Goal: Information Seeking & Learning: Check status

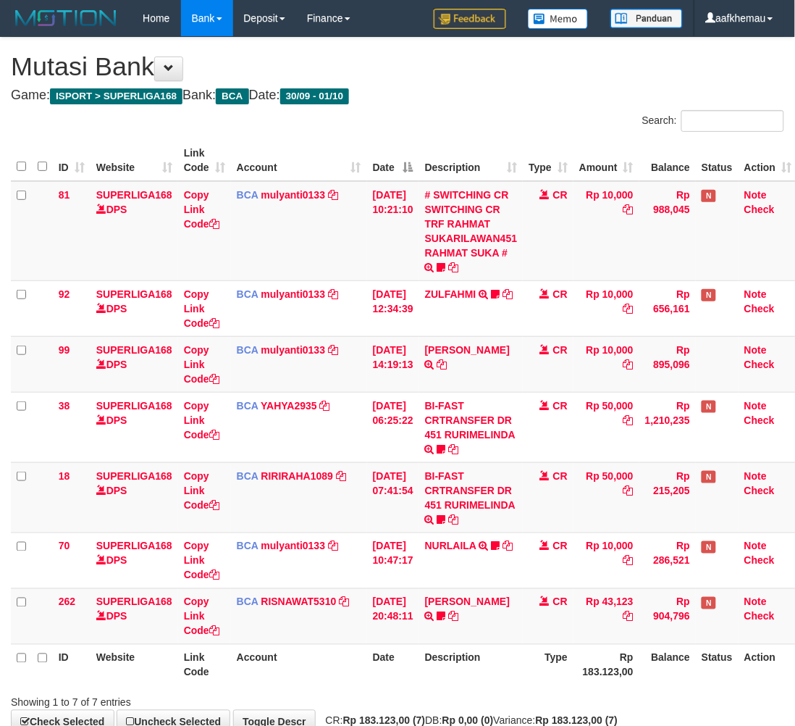
click at [486, 83] on div "**********" at bounding box center [397, 386] width 795 height 696
click at [434, 361] on icon at bounding box center [429, 364] width 9 height 10
click at [298, 346] on link "mulyanti0133" at bounding box center [293, 350] width 64 height 12
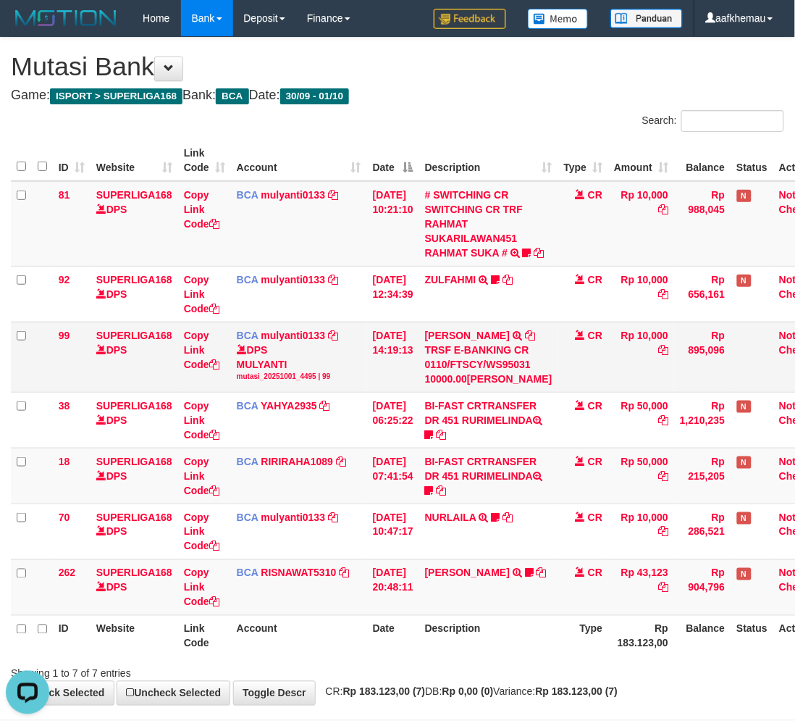
click at [270, 378] on div "DPS MULYANTI mutasi_20251001_4495 | 99" at bounding box center [299, 361] width 125 height 39
copy div "MULYANTI"
click at [516, 82] on div "**********" at bounding box center [397, 371] width 795 height 667
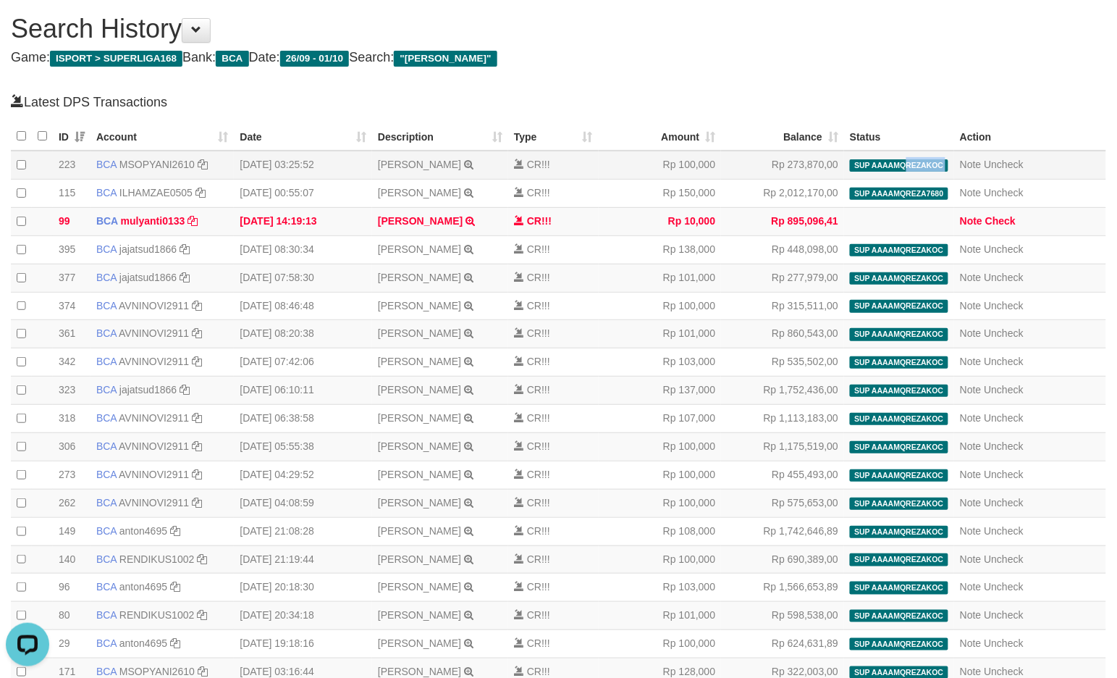
copy tr "REZAKOC deposit_20251001 | 1855 | 879257504"
drag, startPoint x: 956, startPoint y: 170, endPoint x: 906, endPoint y: 169, distance: 50.0
click at [906, 169] on tr "20251001000223 223 223 BCA MSOPYANI2610 DPS M SOPYAN ISKANDAR mutasi_20251001_4…" at bounding box center [559, 165] width 1096 height 28
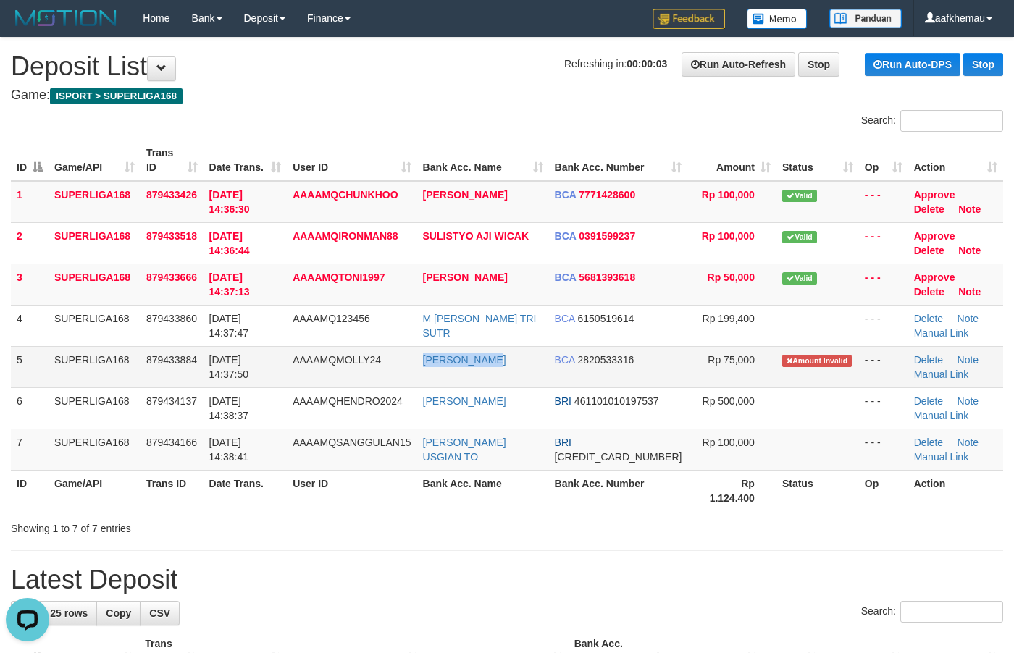
drag, startPoint x: 495, startPoint y: 356, endPoint x: 428, endPoint y: 370, distance: 68.0
click at [428, 370] on td "[PERSON_NAME]" at bounding box center [483, 366] width 132 height 41
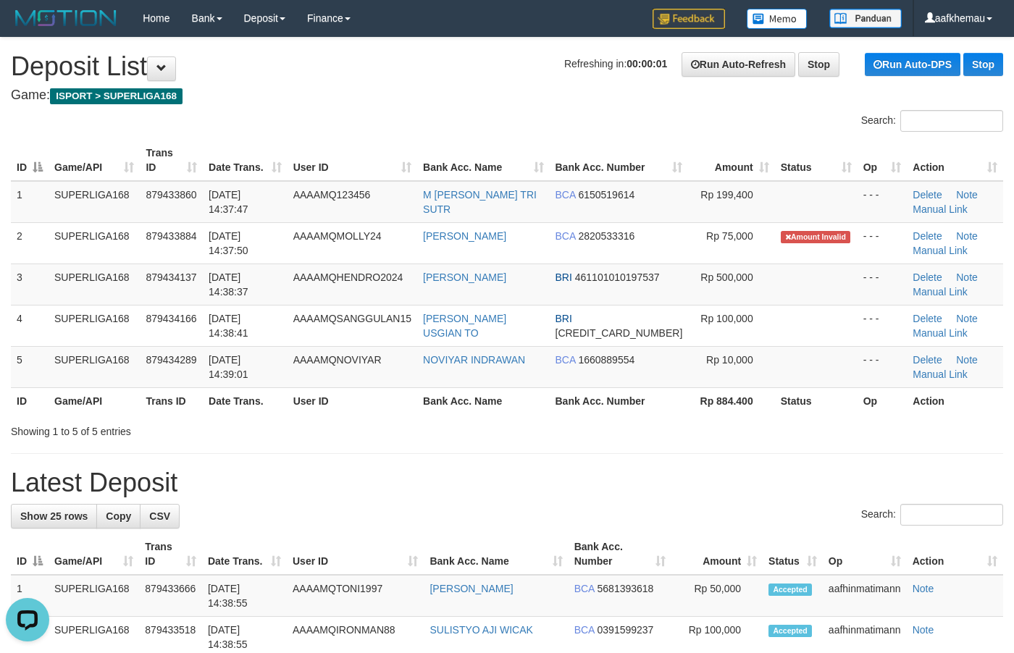
click at [491, 63] on h1 "Refreshing in: 00:00:01 Run Auto-Refresh Stop Run Auto-DPS Stop Deposit List" at bounding box center [507, 66] width 992 height 29
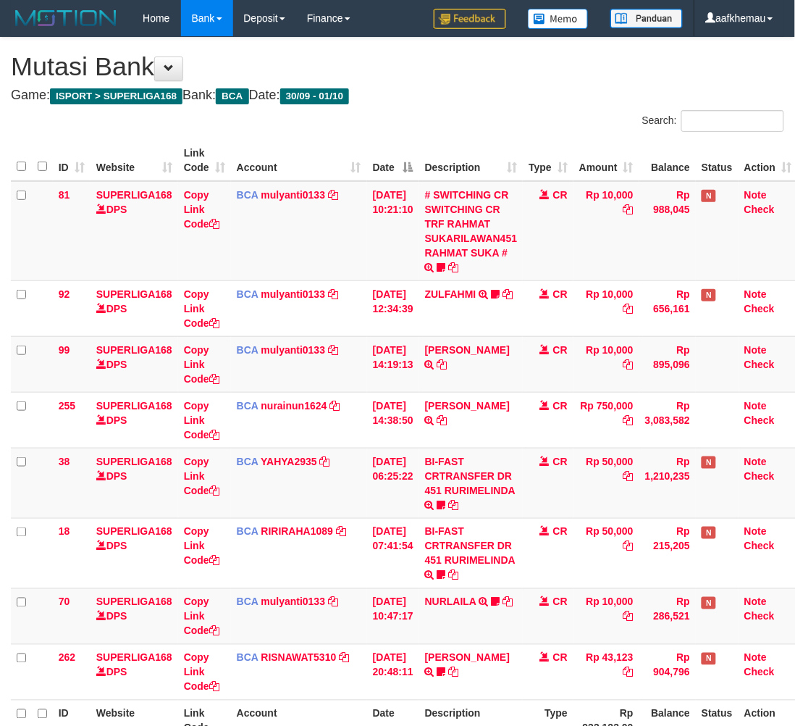
click at [573, 91] on h4 "Game: ISPORT > SUPERLIGA168 Bank: BCA Date: 30/09 - 01/10" at bounding box center [397, 95] width 773 height 14
drag, startPoint x: 533, startPoint y: 64, endPoint x: 545, endPoint y: 66, distance: 12.5
click at [533, 62] on h1 "Mutasi Bank" at bounding box center [397, 66] width 773 height 29
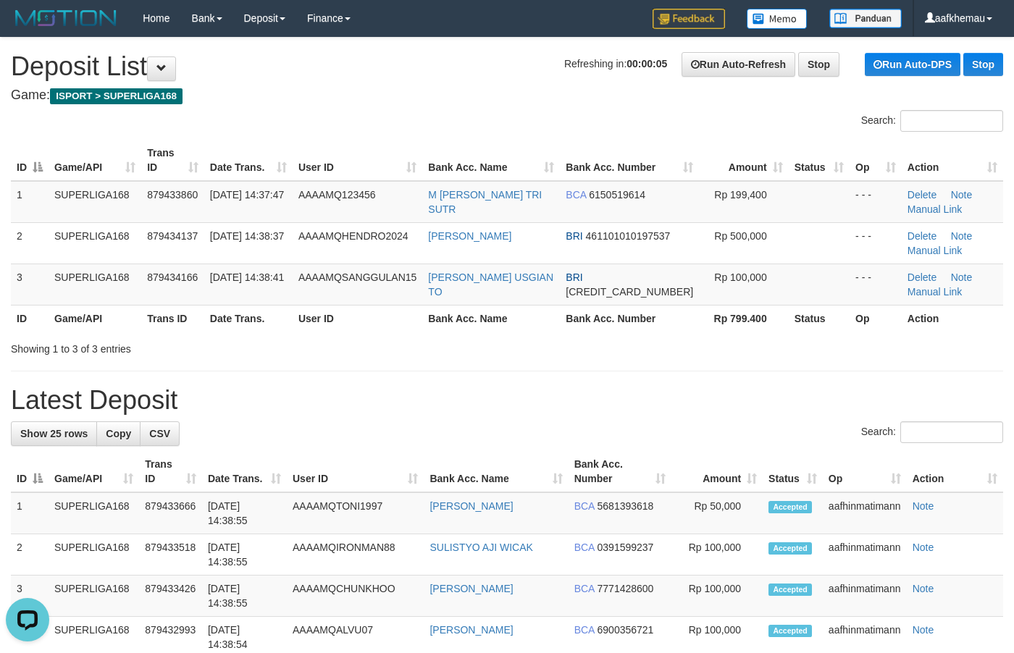
click at [496, 64] on h1 "Refreshing in: 00:00:05 Run Auto-Refresh Stop Run Auto-DPS Stop Deposit List" at bounding box center [507, 66] width 992 height 29
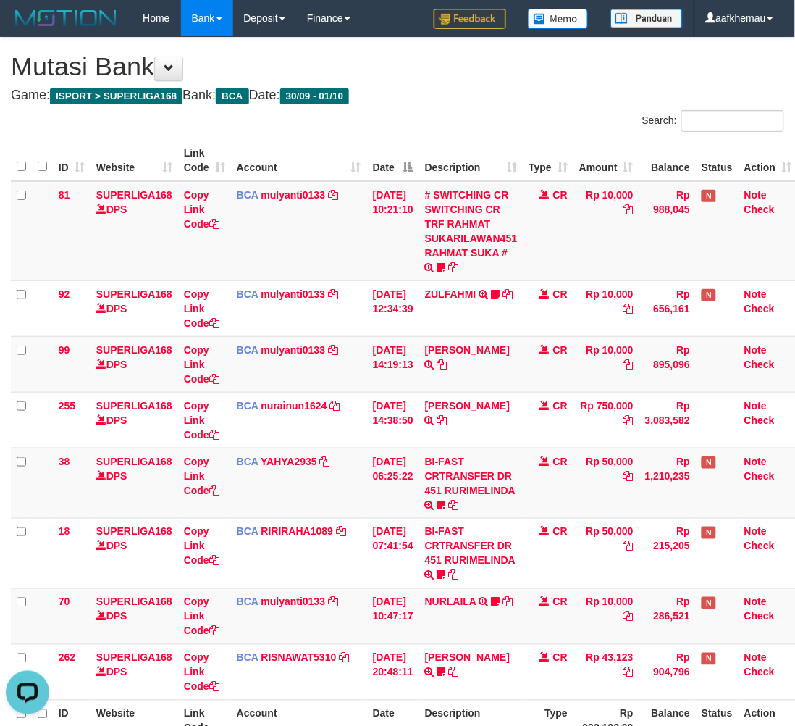
click at [601, 69] on h1 "Mutasi Bank" at bounding box center [397, 66] width 773 height 29
click at [297, 346] on link "mulyanti0133" at bounding box center [293, 350] width 64 height 12
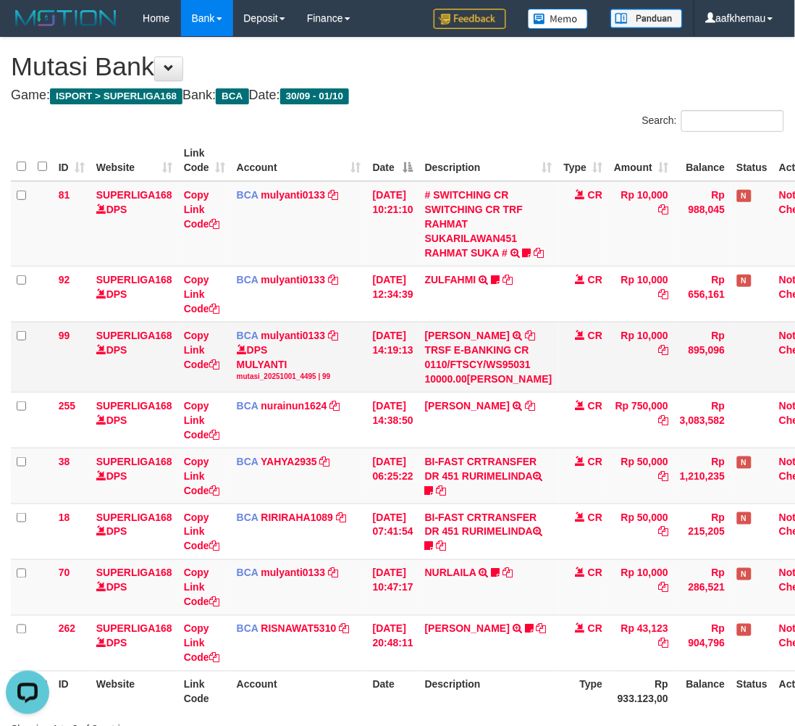
click at [433, 366] on td "MUHAMMAD REZA TRSF E-BANKING CR 0110/FTSCY/WS95031 10000.00MUHAMMAD REZA" at bounding box center [488, 356] width 139 height 70
click at [525, 340] on icon at bounding box center [530, 335] width 10 height 10
drag, startPoint x: 483, startPoint y: 78, endPoint x: 603, endPoint y: 83, distance: 120.3
click at [484, 78] on h1 "Mutasi Bank" at bounding box center [397, 66] width 773 height 29
click at [520, 125] on div "Search:" at bounding box center [596, 122] width 376 height 25
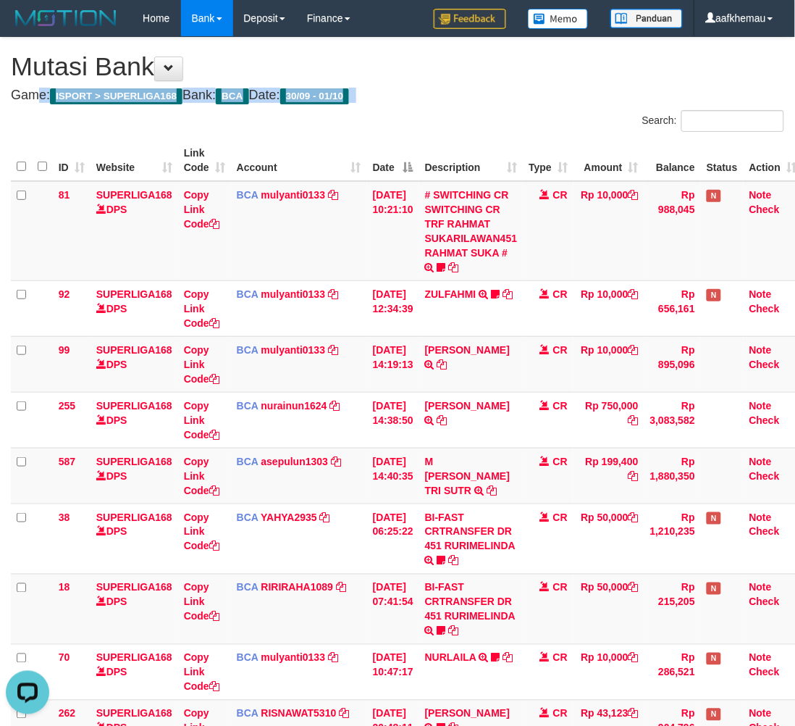
click at [514, 73] on div "**********" at bounding box center [397, 441] width 795 height 807
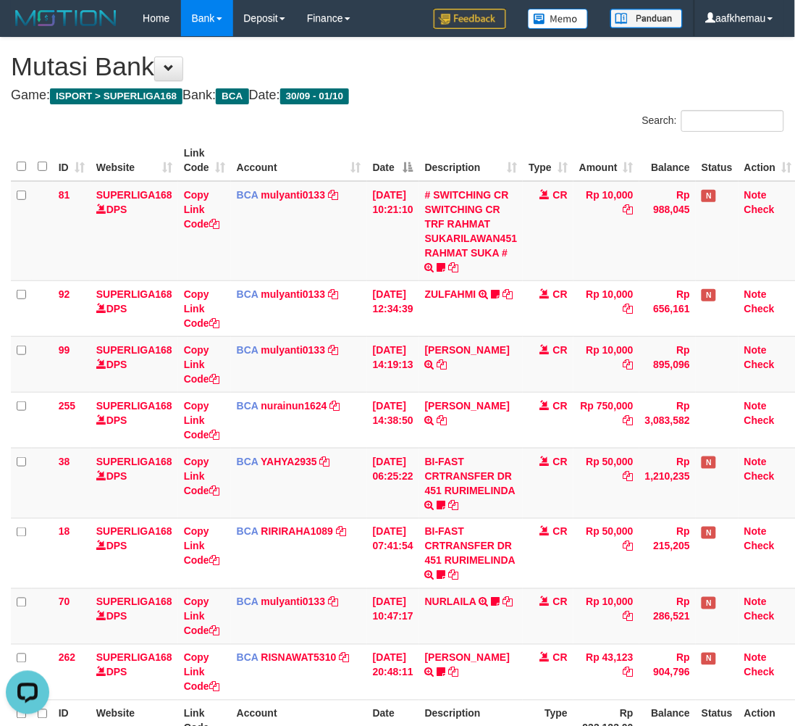
click at [573, 91] on h4 "Game: ISPORT > SUPERLIGA168 Bank: BCA Date: 30/09 - 01/10" at bounding box center [397, 95] width 773 height 14
click at [541, 82] on div "**********" at bounding box center [397, 414] width 795 height 752
click at [479, 91] on h4 "Game: ISPORT > SUPERLIGA168 Bank: BCA Date: 30/09 - 01/10" at bounding box center [397, 95] width 773 height 14
click at [466, 70] on h1 "Mutasi Bank" at bounding box center [397, 66] width 773 height 29
click at [583, 94] on h4 "Game: ISPORT > SUPERLIGA168 Bank: BCA Date: 30/09 - 01/10" at bounding box center [397, 95] width 773 height 14
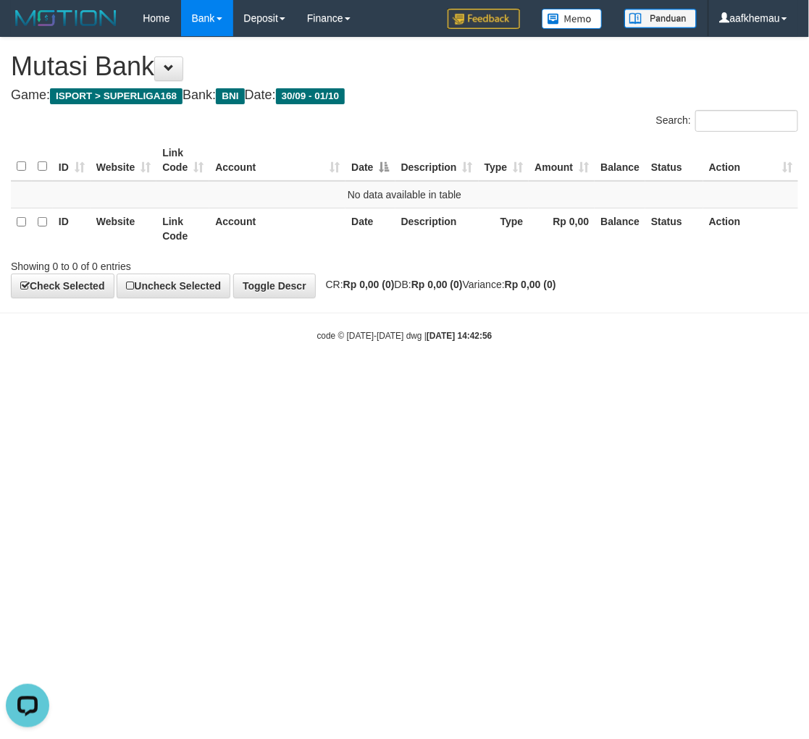
click at [494, 88] on h4 "Game: ISPORT > SUPERLIGA168 Bank: BNI Date: 30/09 - 01/10" at bounding box center [404, 95] width 787 height 14
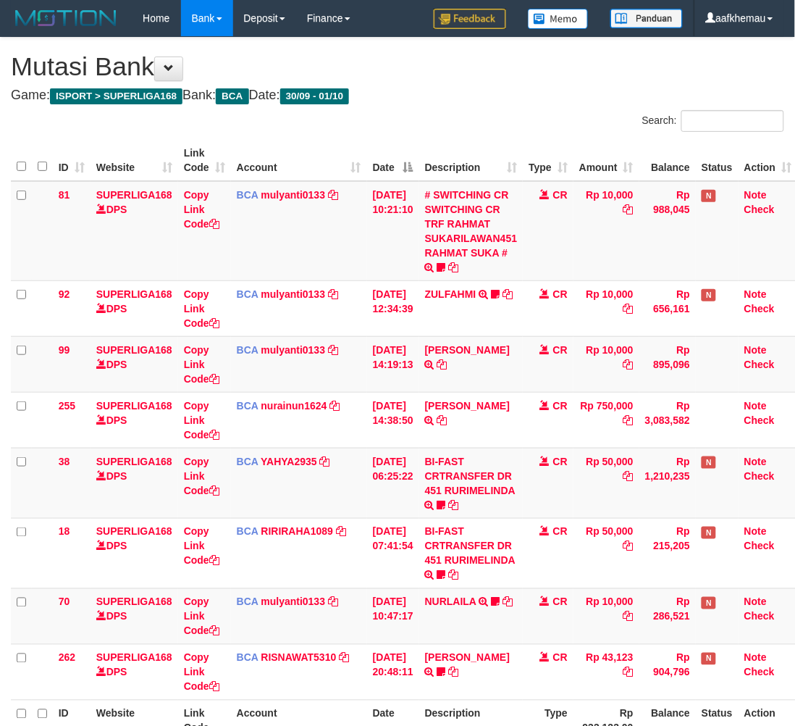
click at [453, 109] on div "**********" at bounding box center [397, 414] width 795 height 752
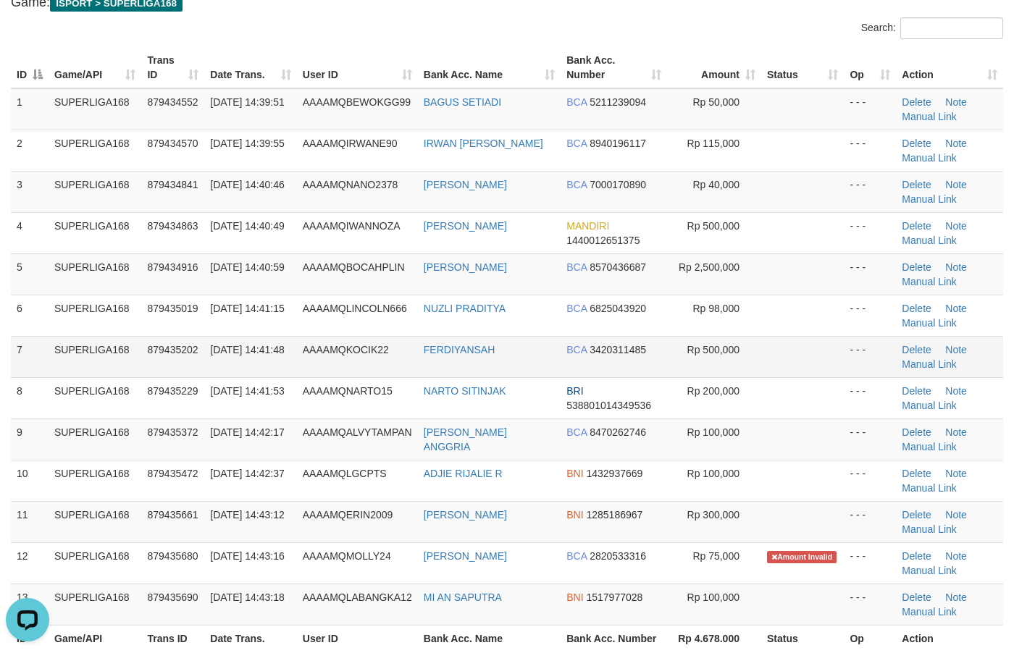
scroll to position [181, 0]
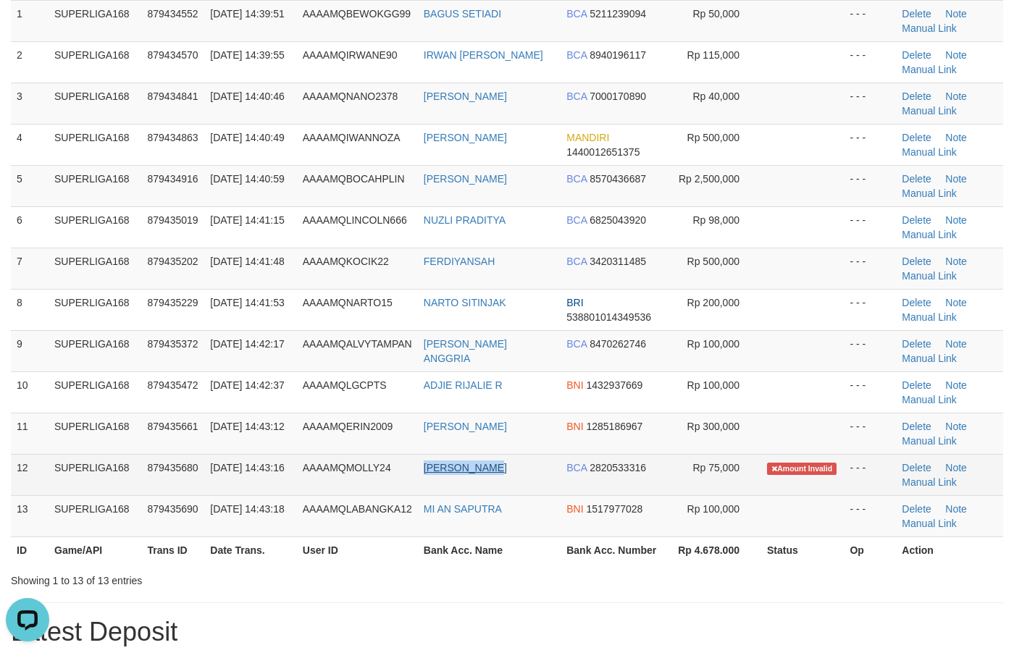
copy link "[PERSON_NAME]"
drag, startPoint x: 450, startPoint y: 472, endPoint x: 426, endPoint y: 469, distance: 24.8
click at [426, 469] on td "[PERSON_NAME]" at bounding box center [489, 474] width 143 height 41
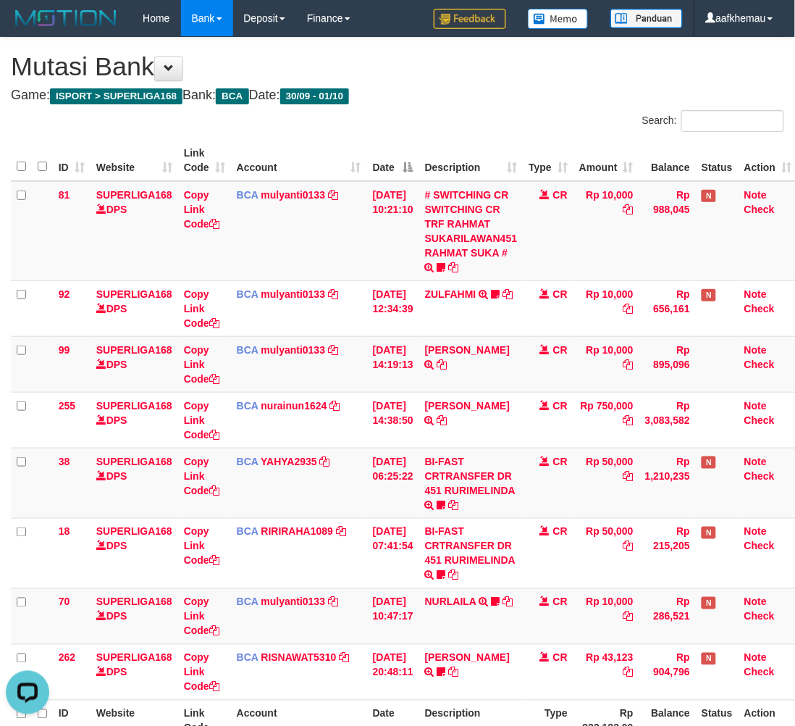
click at [621, 88] on div "**********" at bounding box center [397, 414] width 795 height 752
click at [534, 70] on h1 "Mutasi Bank" at bounding box center [397, 66] width 773 height 29
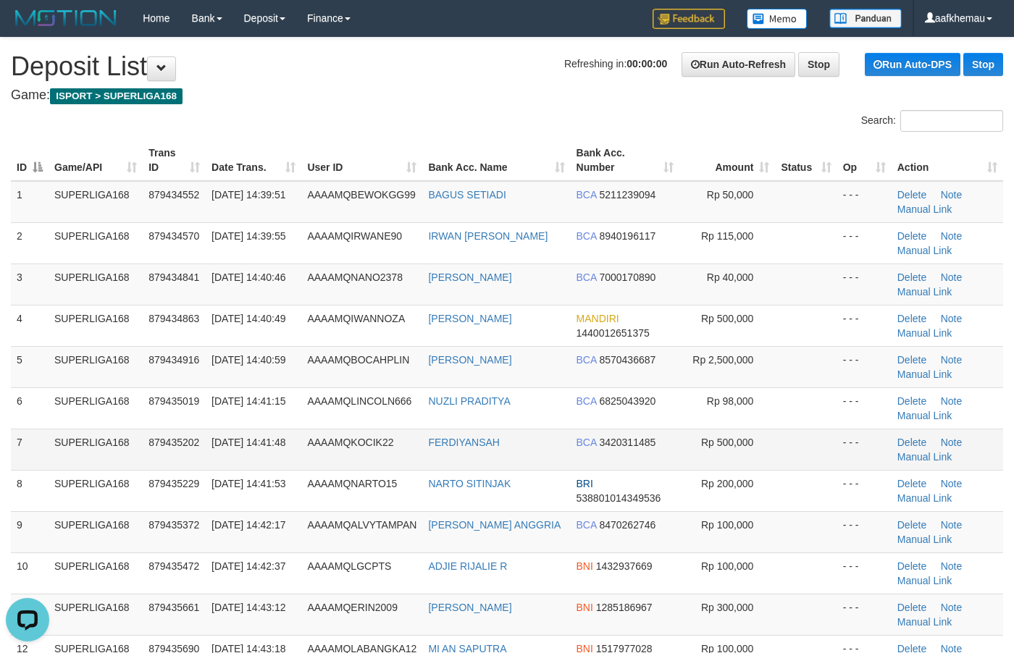
scroll to position [272, 0]
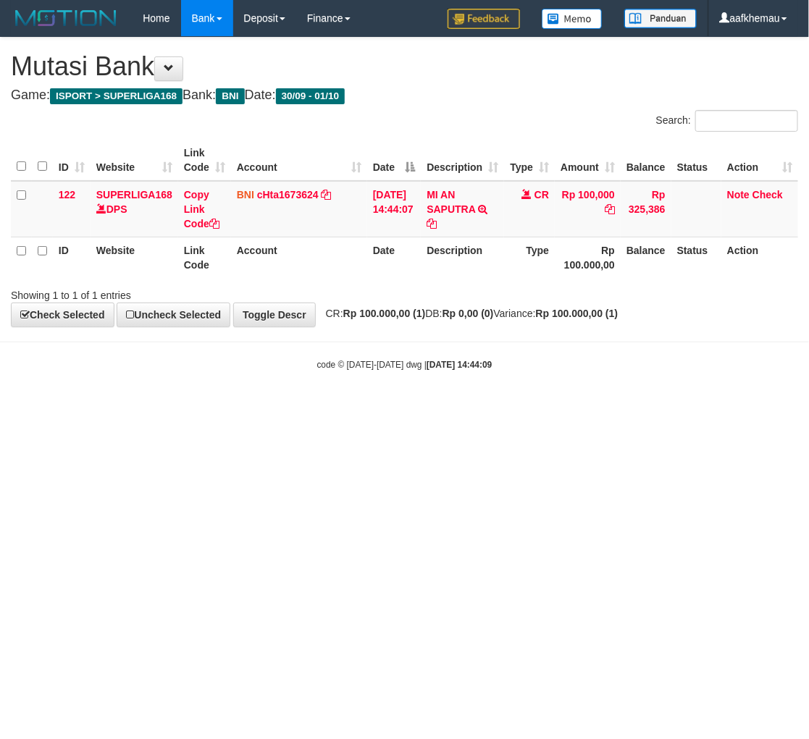
click at [540, 408] on html "Toggle navigation Home Bank Account List Load By Website Group [ISPORT] SUPERLI…" at bounding box center [404, 204] width 809 height 408
click at [292, 196] on link "cHta1673624" at bounding box center [288, 195] width 62 height 12
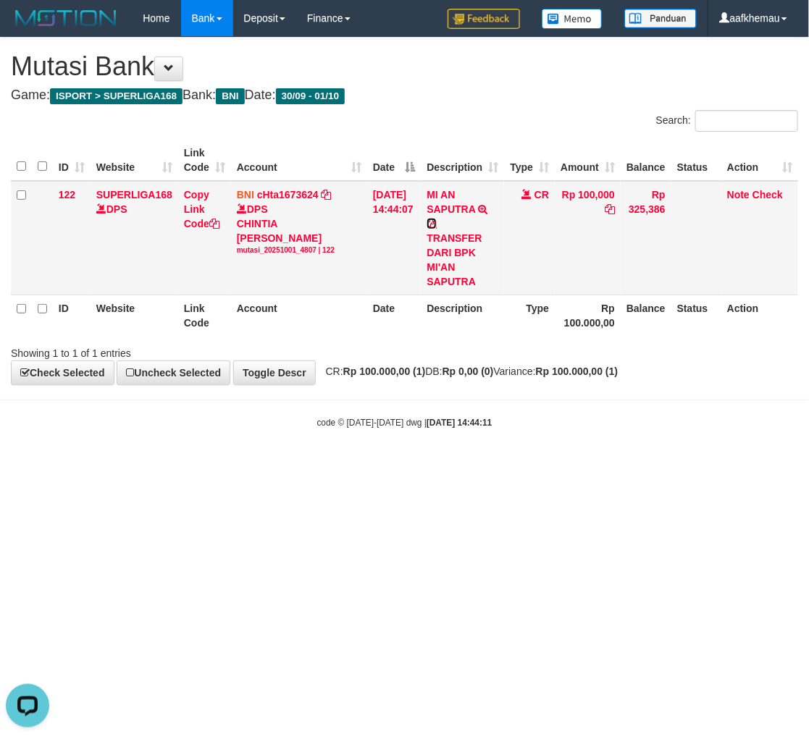
click at [437, 225] on icon at bounding box center [431, 224] width 10 height 10
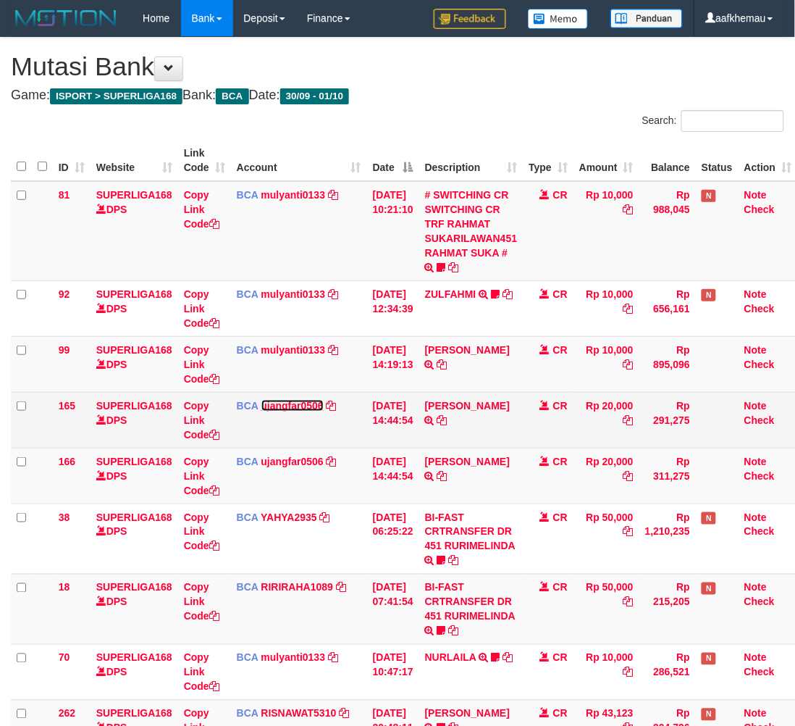
click at [298, 405] on link "ujangfar0506" at bounding box center [292, 406] width 62 height 12
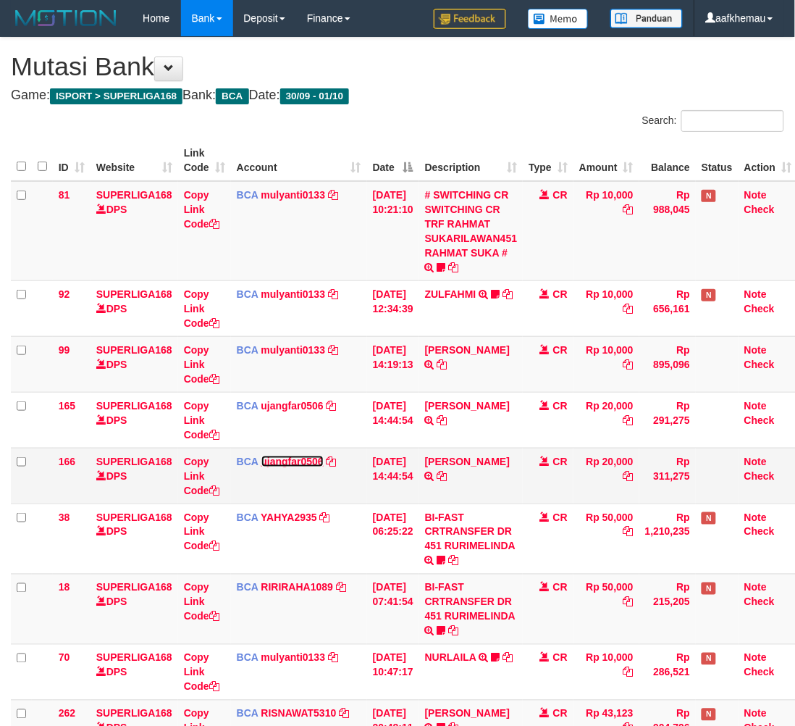
click at [272, 461] on link "ujangfar0506" at bounding box center [292, 461] width 62 height 12
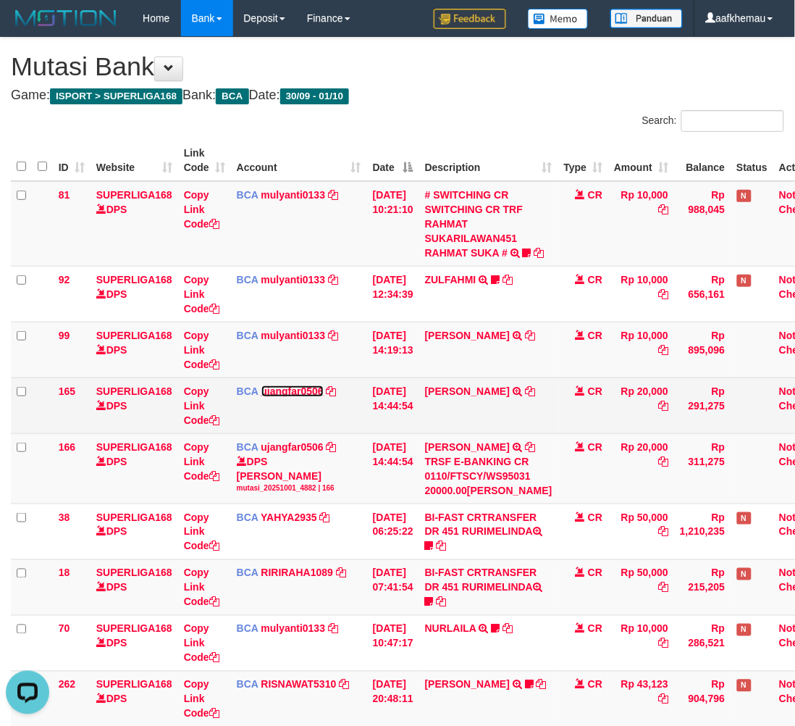
click at [275, 397] on link "ujangfar0506" at bounding box center [292, 391] width 62 height 12
